Goal: Consume media (video, audio): Consume media (video, audio)

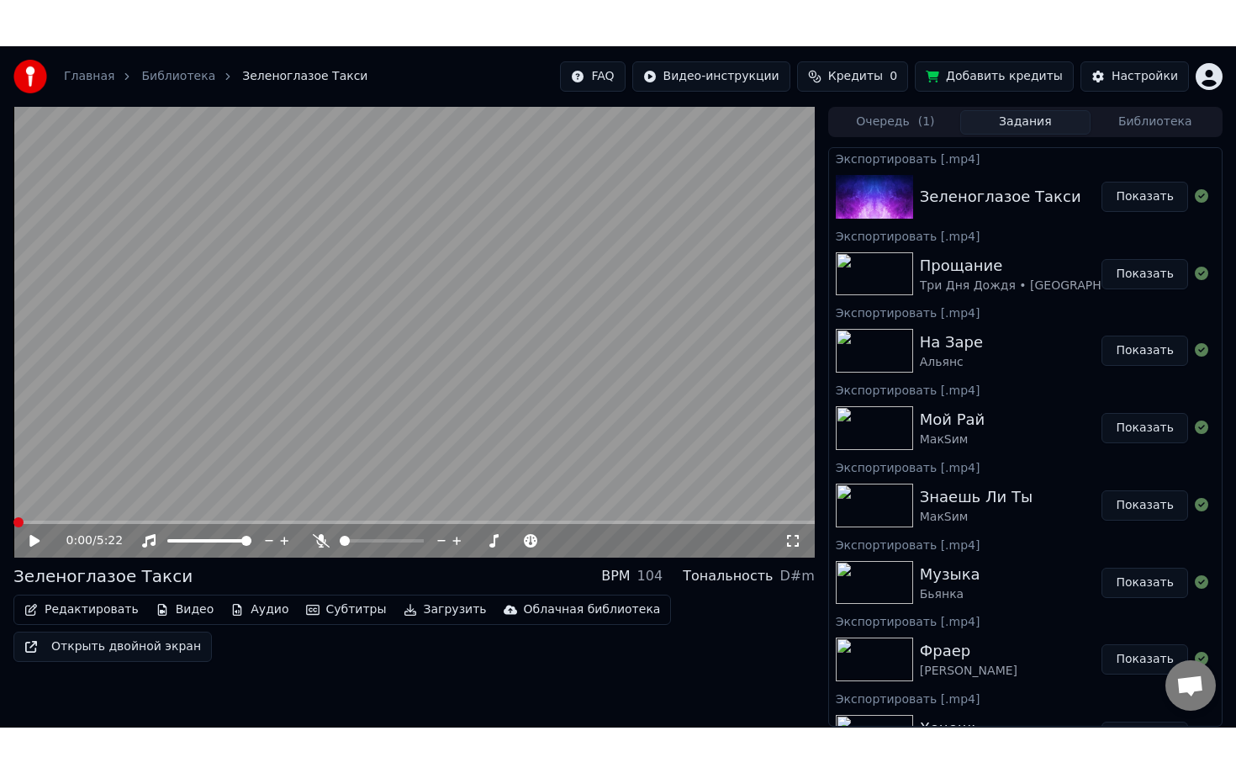
scroll to position [40, 0]
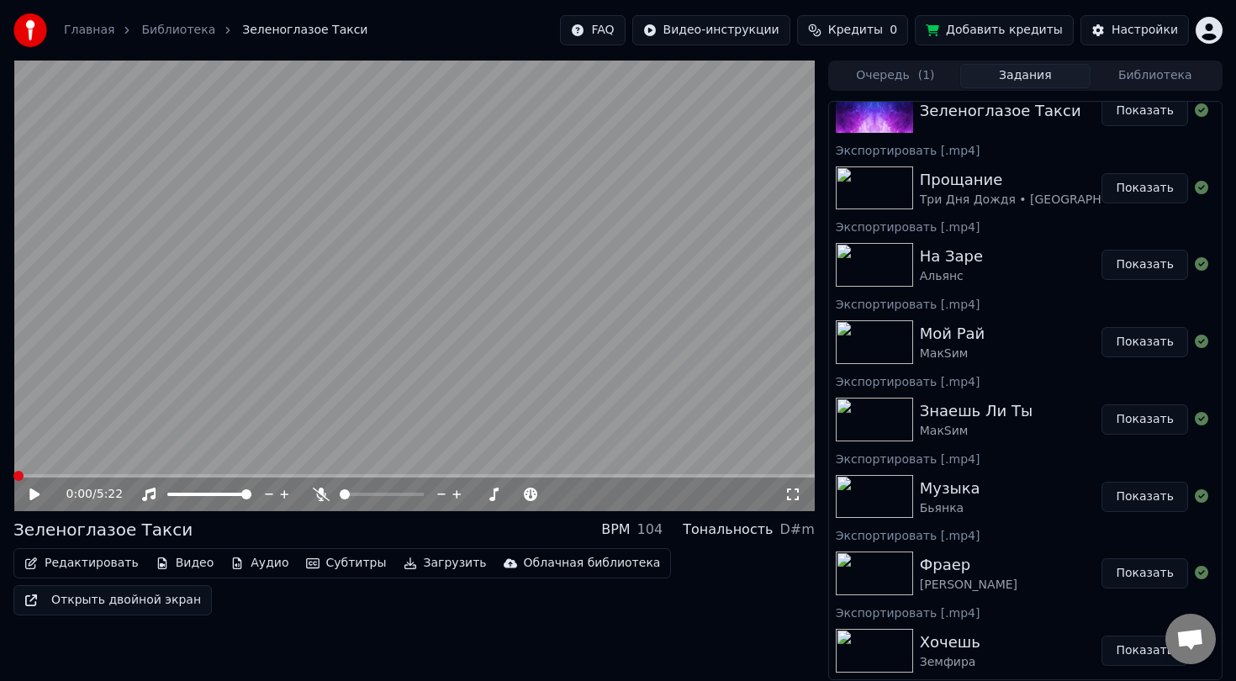
click at [28, 499] on icon at bounding box center [47, 494] width 40 height 13
click at [791, 491] on icon at bounding box center [793, 494] width 17 height 13
click at [886, 430] on img at bounding box center [874, 420] width 77 height 44
click at [875, 423] on img at bounding box center [874, 420] width 77 height 44
click at [866, 431] on img at bounding box center [874, 420] width 77 height 44
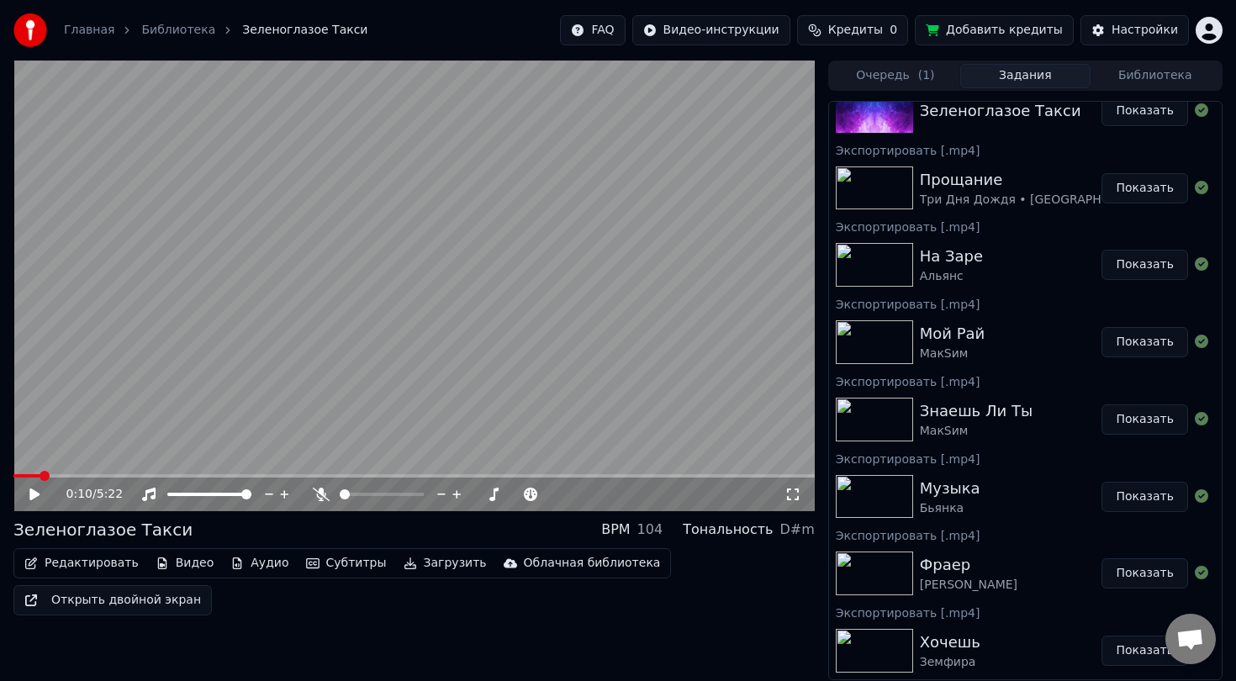
click at [1148, 419] on button "Показать" at bounding box center [1145, 420] width 87 height 30
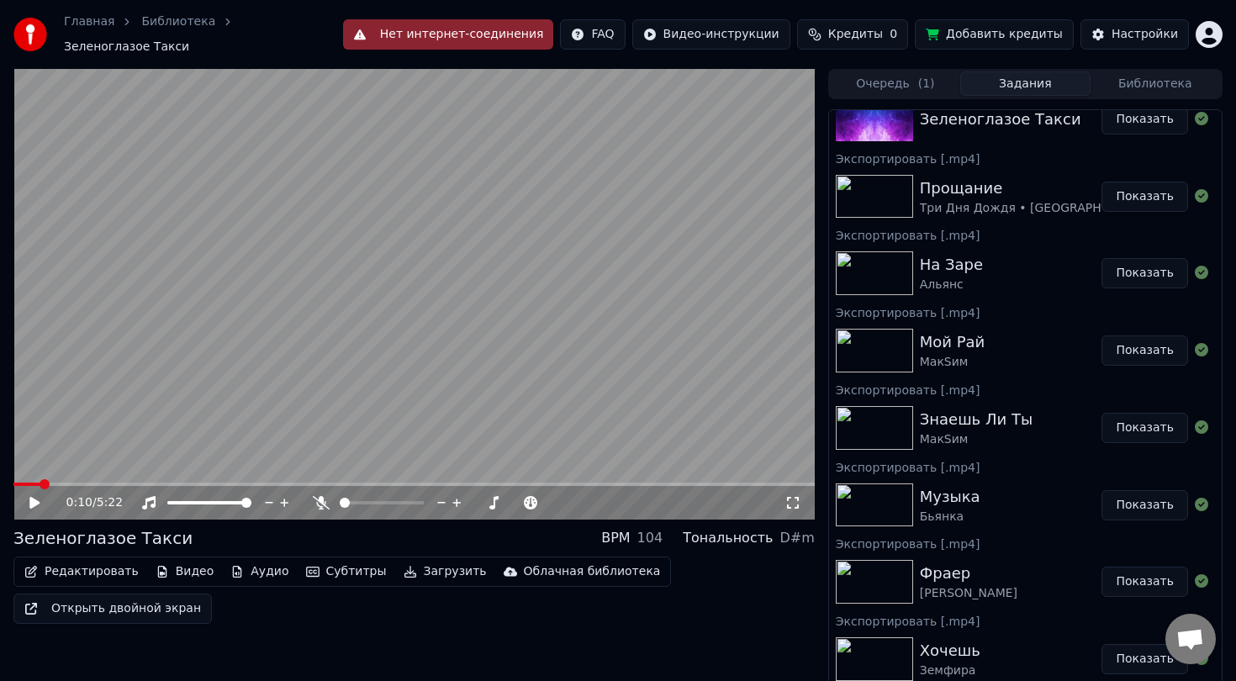
click at [876, 337] on img at bounding box center [874, 351] width 77 height 44
click at [905, 86] on button "Очередь ( 1 )" at bounding box center [896, 83] width 130 height 24
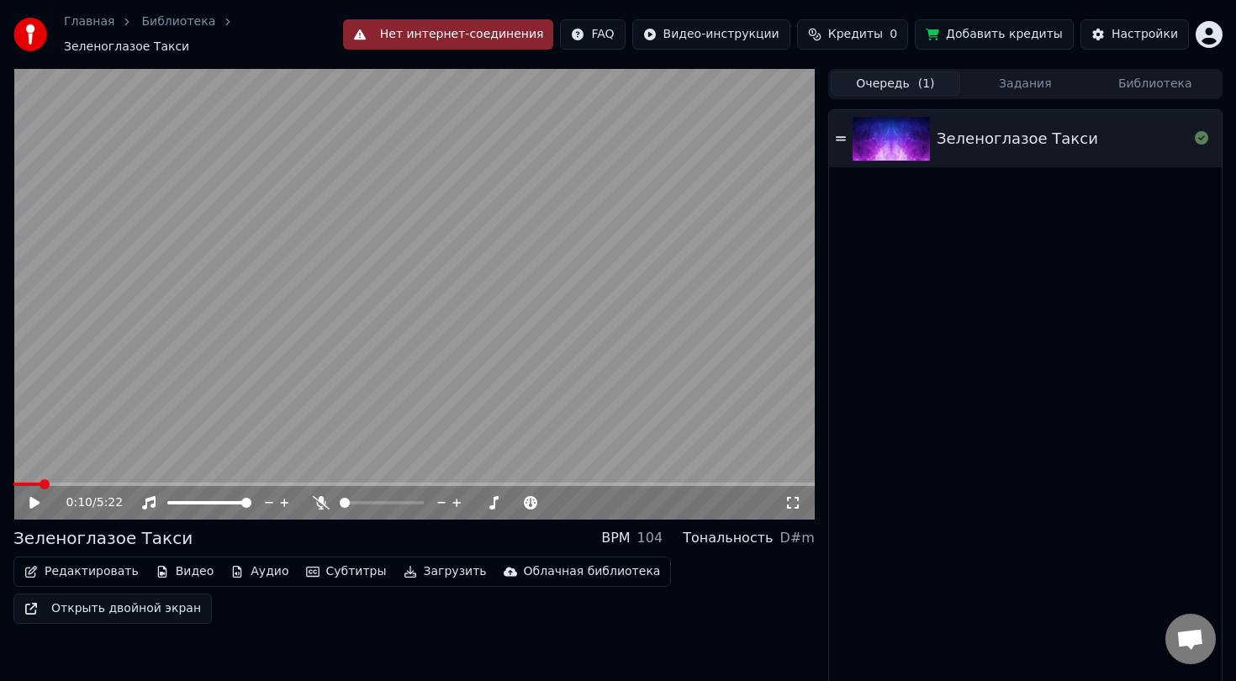
click at [981, 94] on div "Очередь ( 1 ) Задания Библиотека Зеленоглазое Такси" at bounding box center [1025, 379] width 394 height 620
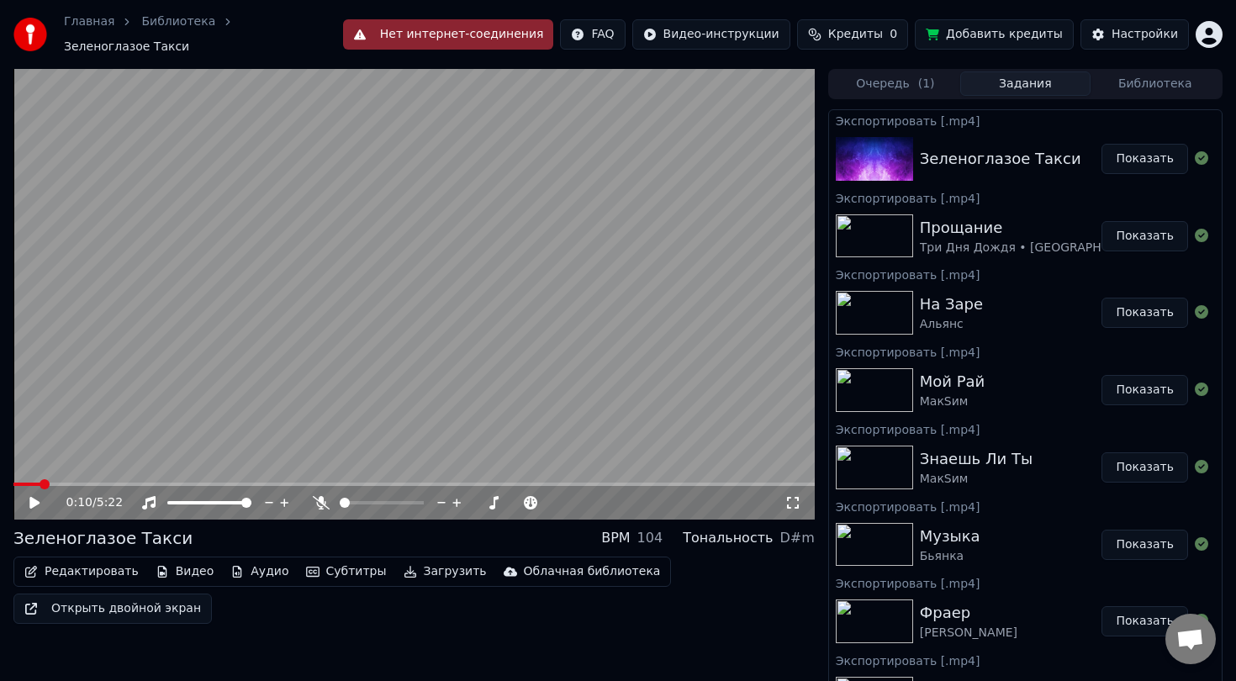
click at [998, 81] on button "Задания" at bounding box center [1025, 83] width 130 height 24
click at [1112, 82] on button "Библиотека" at bounding box center [1156, 83] width 130 height 24
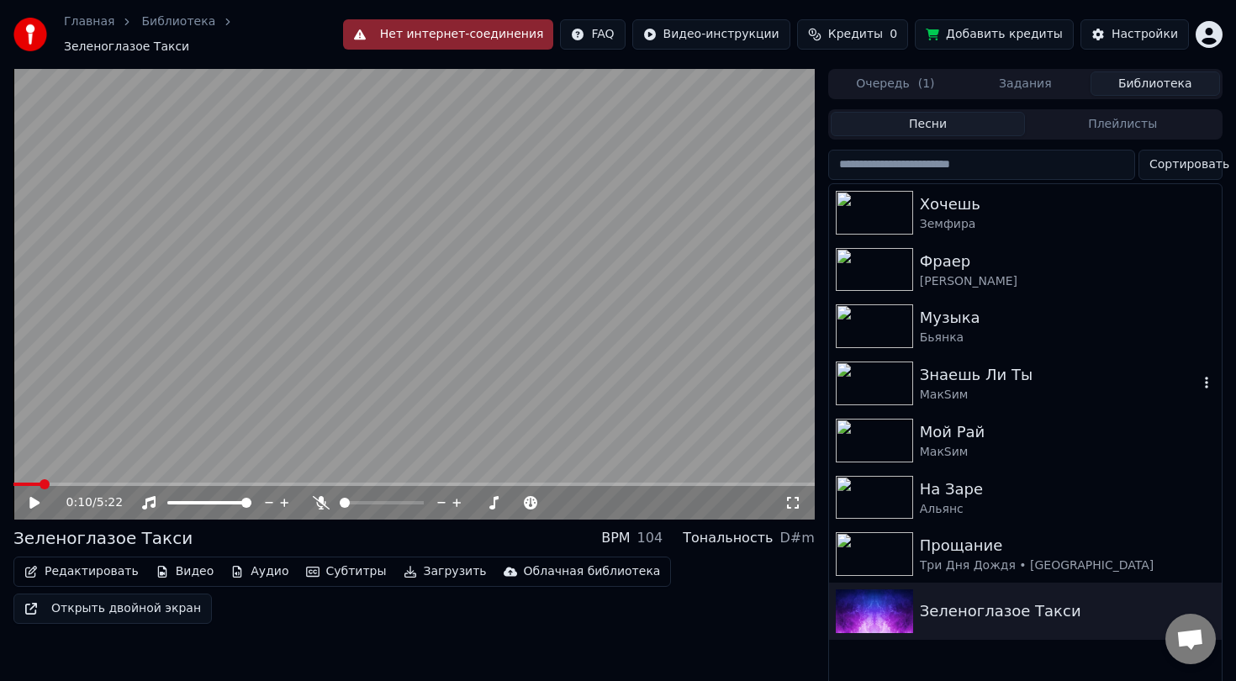
click at [878, 376] on img at bounding box center [874, 384] width 77 height 44
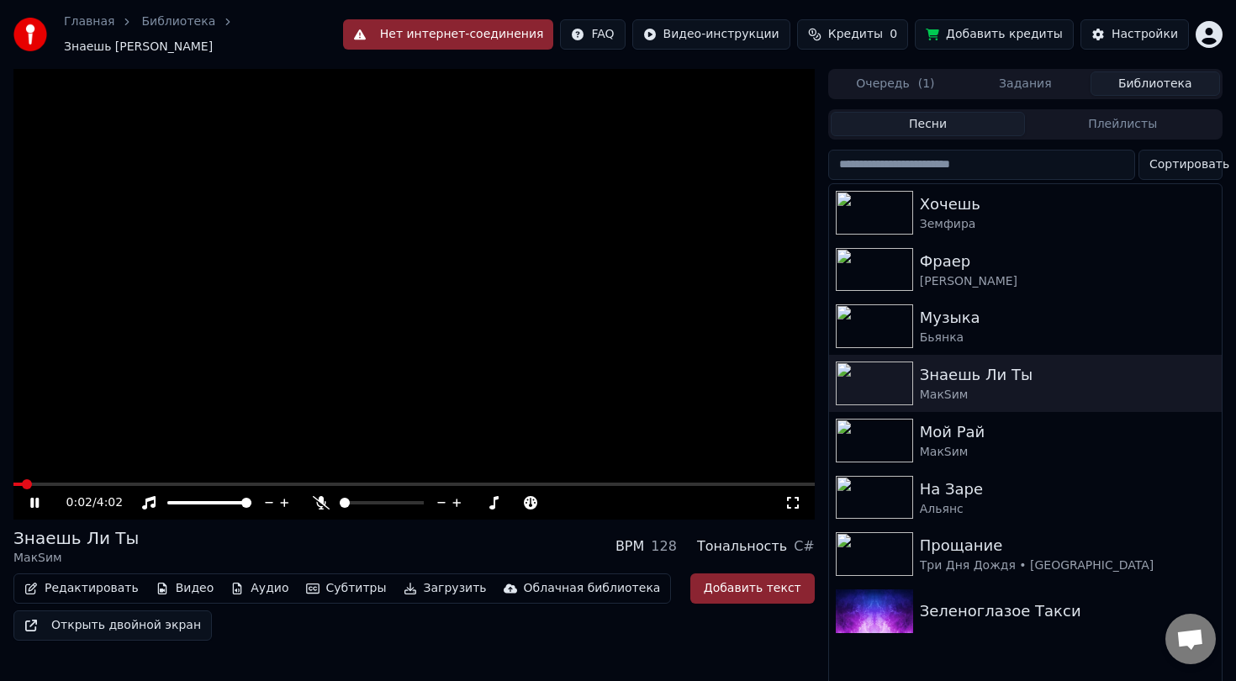
click at [238, 486] on div "0:02 / 4:02" at bounding box center [414, 503] width 802 height 34
click at [239, 483] on span at bounding box center [414, 484] width 802 height 3
click at [259, 483] on span at bounding box center [414, 484] width 802 height 3
click at [289, 483] on span at bounding box center [414, 484] width 802 height 3
click at [38, 498] on icon at bounding box center [34, 503] width 8 height 10
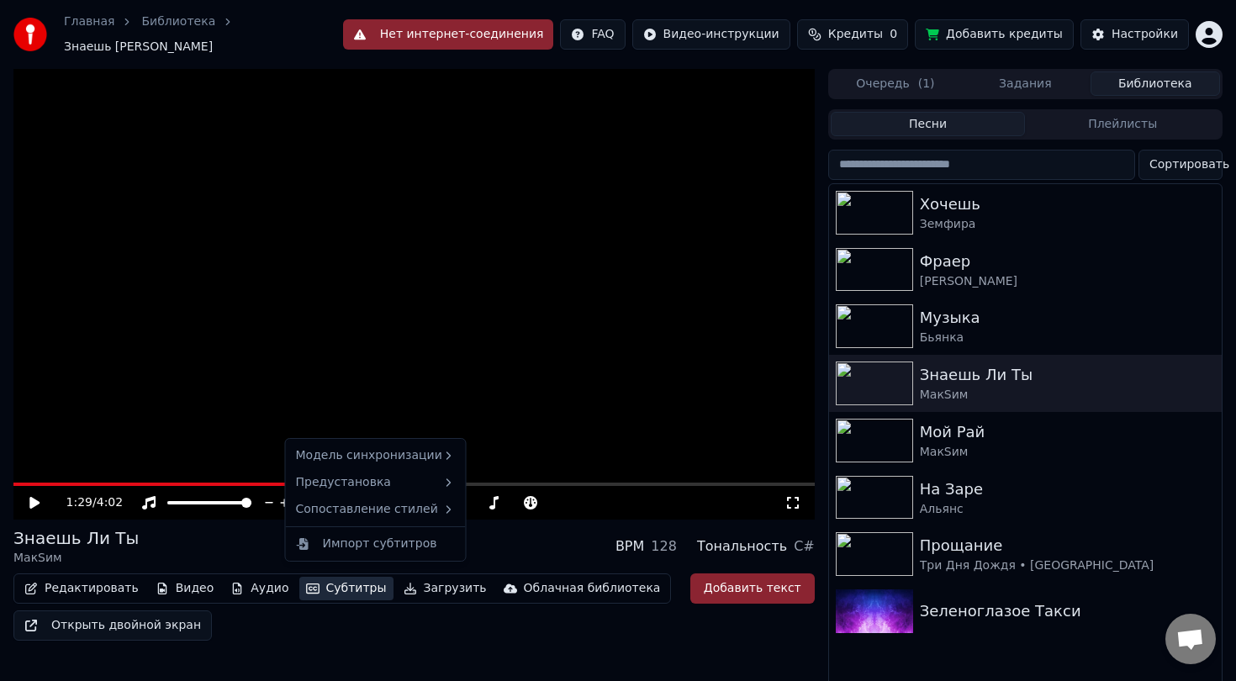
click at [325, 585] on button "Субтитры" at bounding box center [346, 589] width 94 height 24
click at [493, 467] on div "Выключено" at bounding box center [507, 460] width 104 height 27
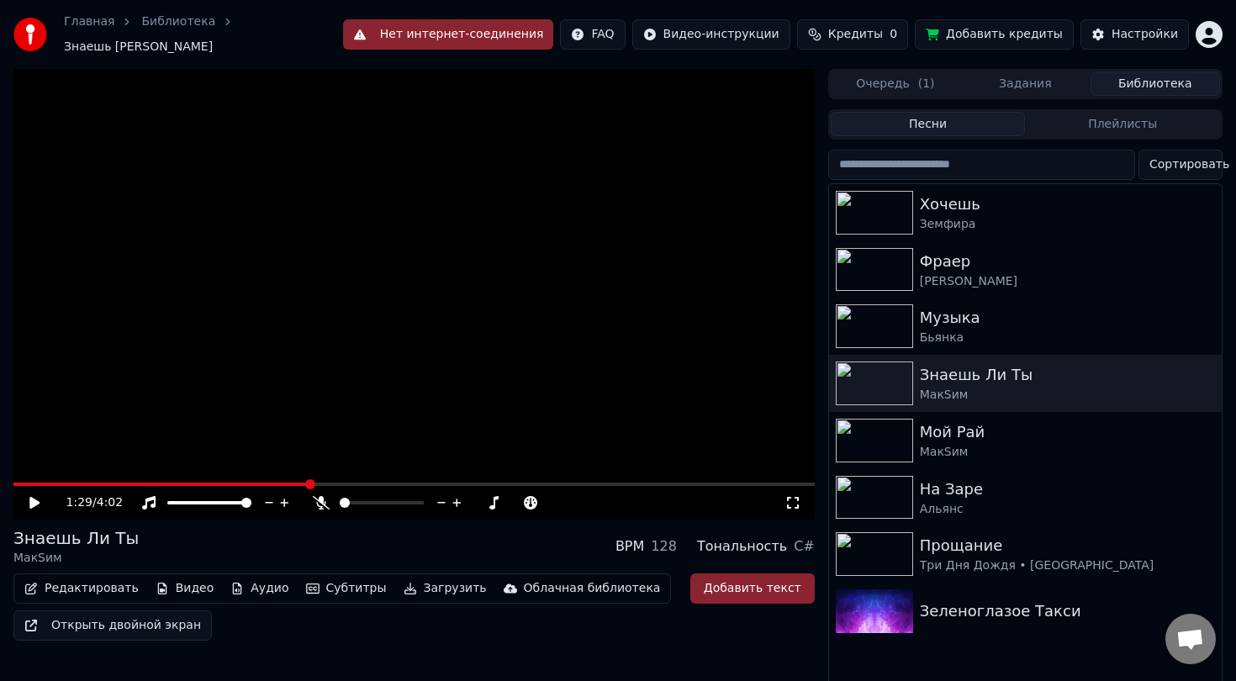
click at [331, 579] on button "Субтитры" at bounding box center [346, 589] width 94 height 24
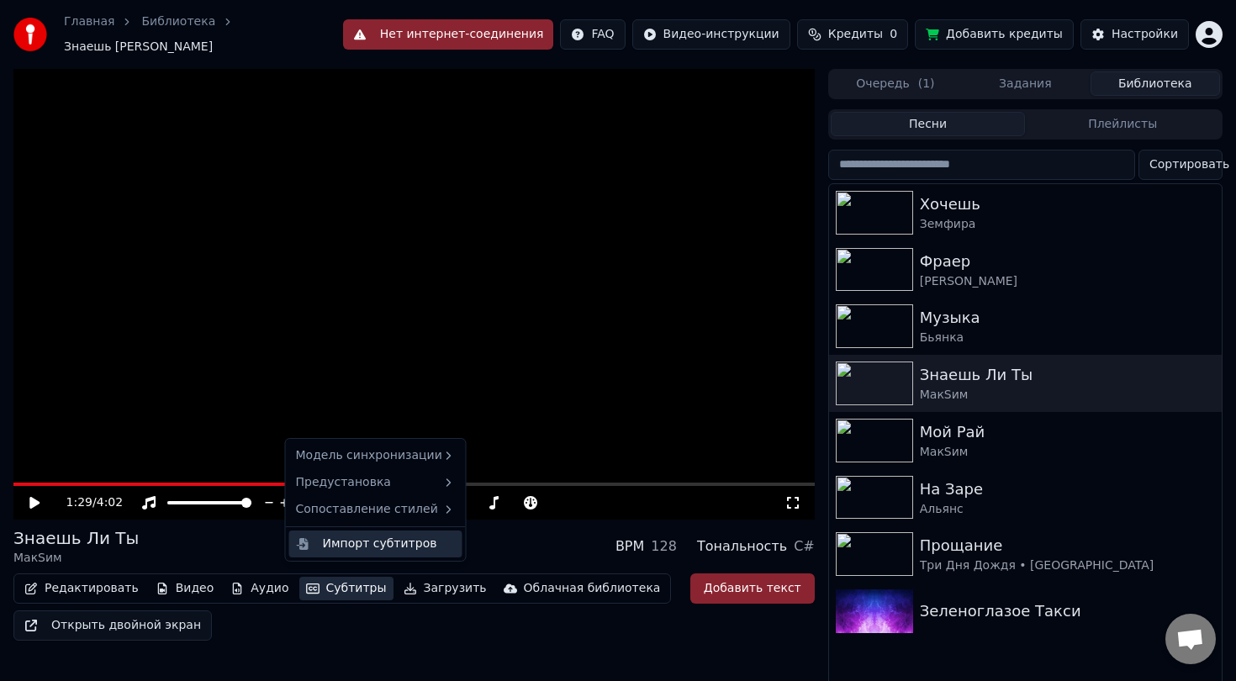
click at [325, 542] on div "Импорт субтитров" at bounding box center [380, 544] width 114 height 17
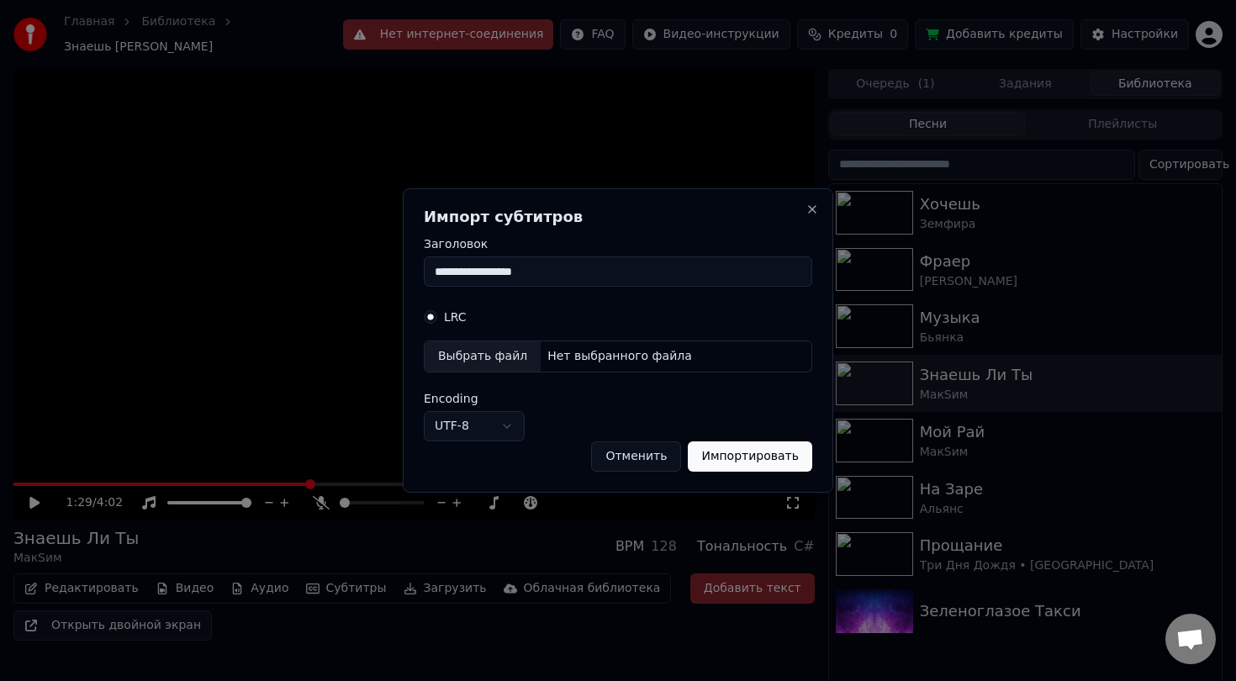
click at [640, 458] on button "Отменить" at bounding box center [636, 457] width 90 height 30
